Goal: Task Accomplishment & Management: Manage account settings

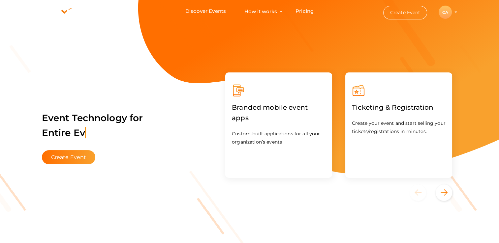
click at [441, 11] on div "CA" at bounding box center [445, 12] width 13 height 13
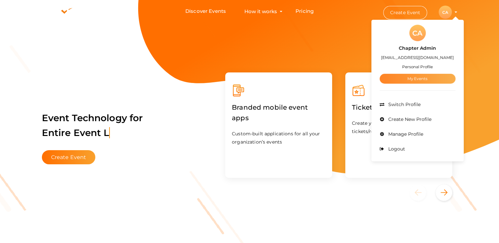
click at [411, 79] on link "My Events" at bounding box center [418, 79] width 76 height 10
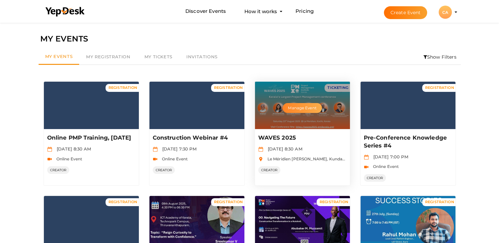
click at [300, 104] on button "Manage Event" at bounding box center [302, 108] width 39 height 10
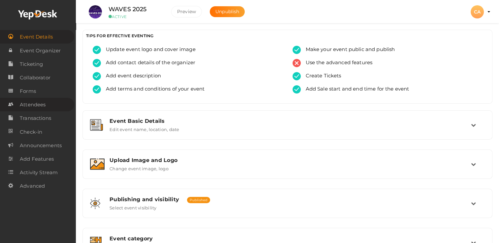
click at [33, 107] on span "Attendees" at bounding box center [33, 104] width 26 height 13
